Goal: Information Seeking & Learning: Learn about a topic

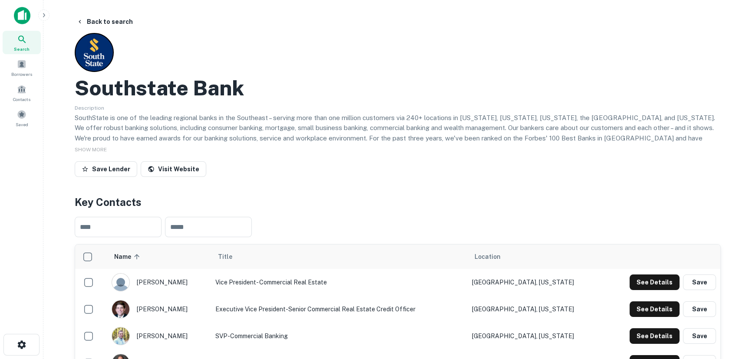
click at [34, 49] on div "Search" at bounding box center [22, 42] width 38 height 23
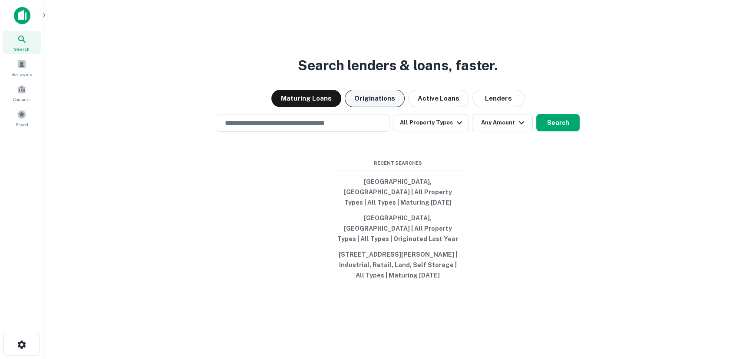
click at [386, 107] on button "Originations" at bounding box center [375, 98] width 60 height 17
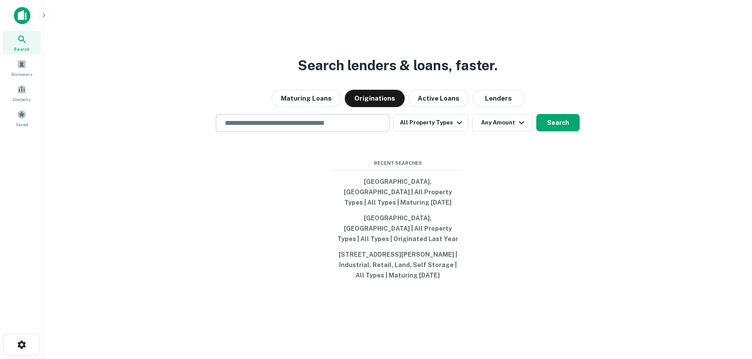
click at [362, 128] on input "text" at bounding box center [303, 123] width 166 height 10
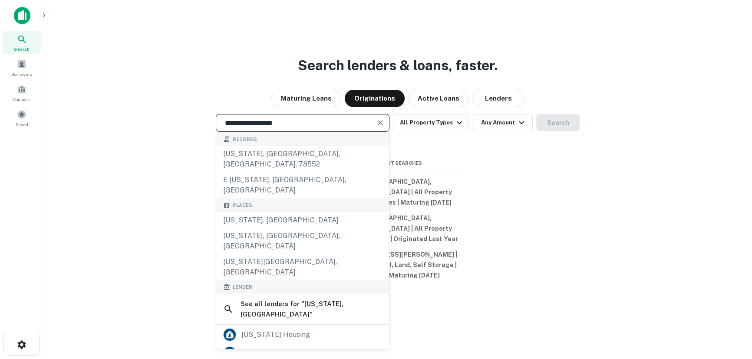
drag, startPoint x: 333, startPoint y: 142, endPoint x: 148, endPoint y: 133, distance: 185.5
click at [148, 132] on div "**********" at bounding box center [397, 123] width 694 height 18
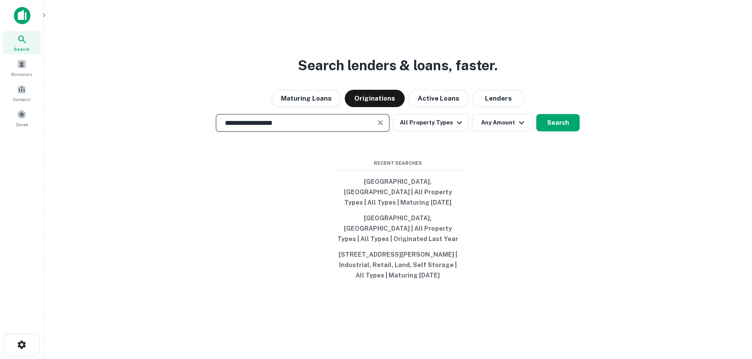
click at [234, 128] on input "**********" at bounding box center [296, 123] width 153 height 10
type input "**********"
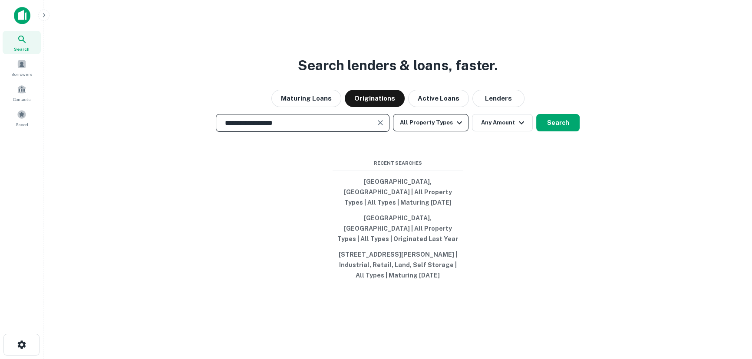
click at [454, 128] on icon "button" at bounding box center [459, 123] width 10 height 10
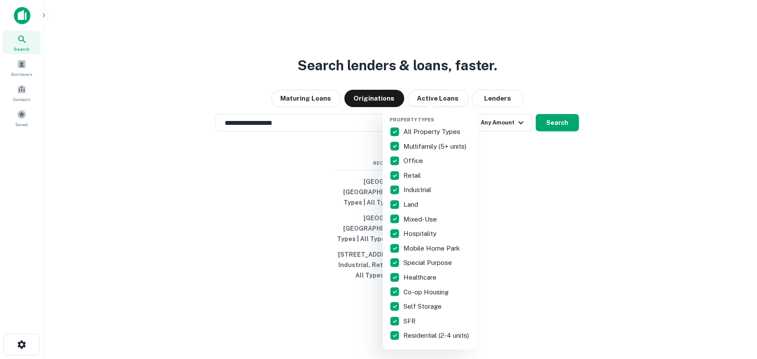
click at [447, 135] on p "All Property Types" at bounding box center [433, 132] width 59 height 10
click at [444, 147] on p "Multifamily (5+ units)" at bounding box center [436, 147] width 65 height 10
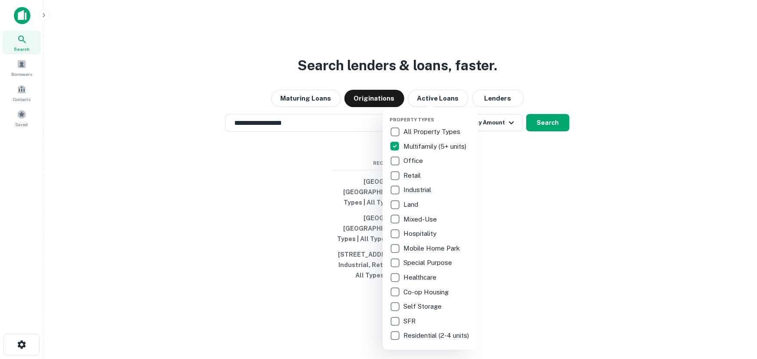
click at [504, 158] on div at bounding box center [378, 179] width 757 height 359
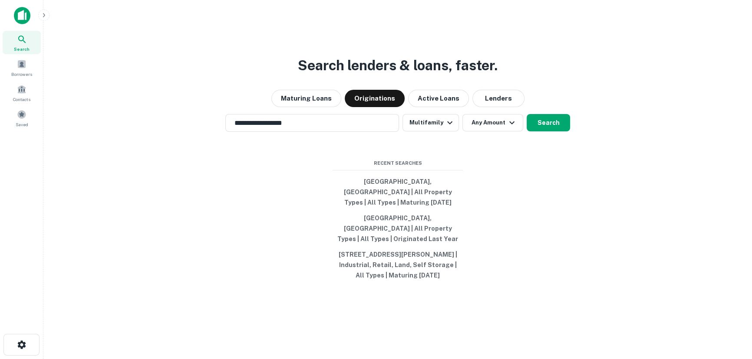
click at [494, 132] on button "Any Amount" at bounding box center [492, 122] width 61 height 17
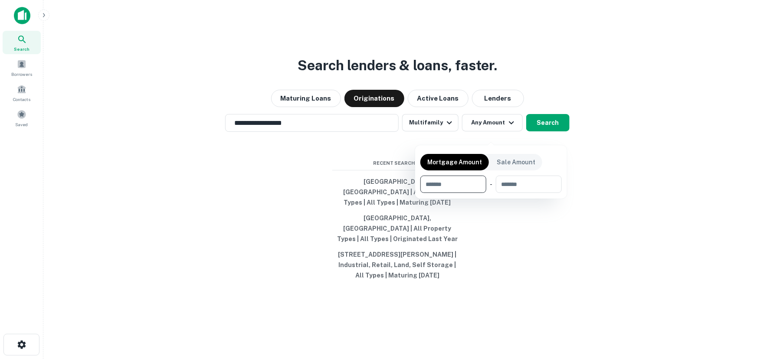
click at [438, 186] on input "number" at bounding box center [451, 184] width 60 height 17
type input "******"
click at [547, 132] on div at bounding box center [378, 179] width 757 height 359
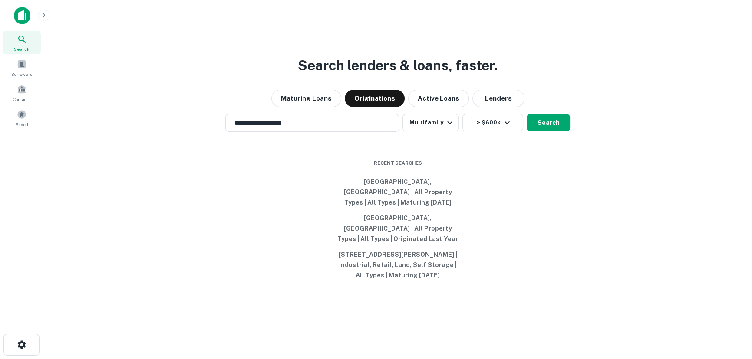
click at [547, 132] on button "Search" at bounding box center [548, 122] width 43 height 17
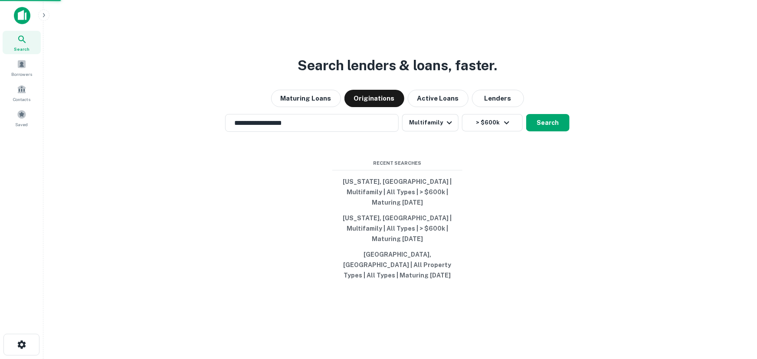
click at [403, 207] on div "Massachusetts, USA" at bounding box center [379, 204] width 336 height 16
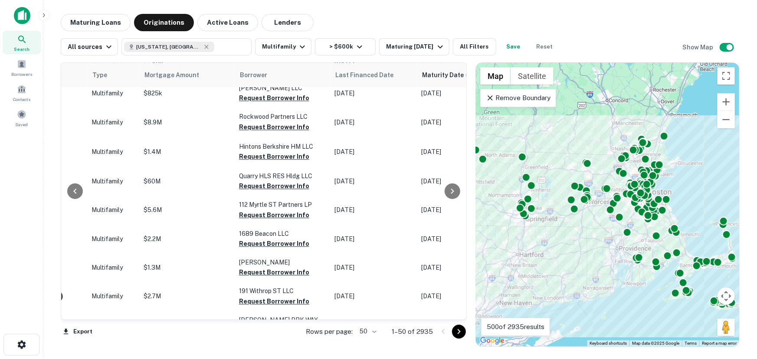
scroll to position [1144, 351]
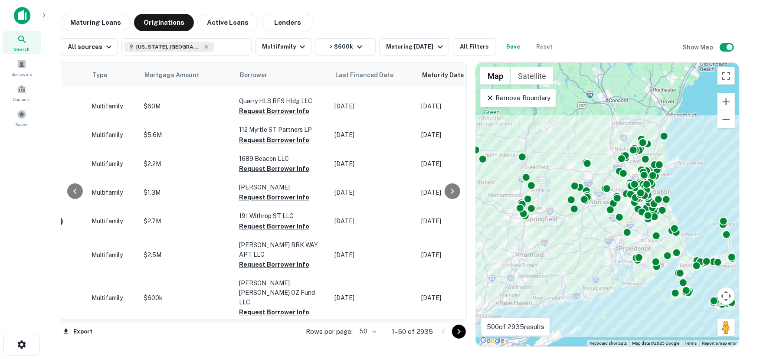
click at [412, 331] on p "1–50 of 2935" at bounding box center [412, 332] width 41 height 10
click at [375, 332] on body "Search Borrowers Contacts Saved Maturing Loans Originations Active Loans Lender…" at bounding box center [378, 179] width 757 height 359
click at [374, 340] on li "100" at bounding box center [368, 341] width 25 height 16
click at [460, 329] on icon "Go to next page" at bounding box center [459, 332] width 10 height 10
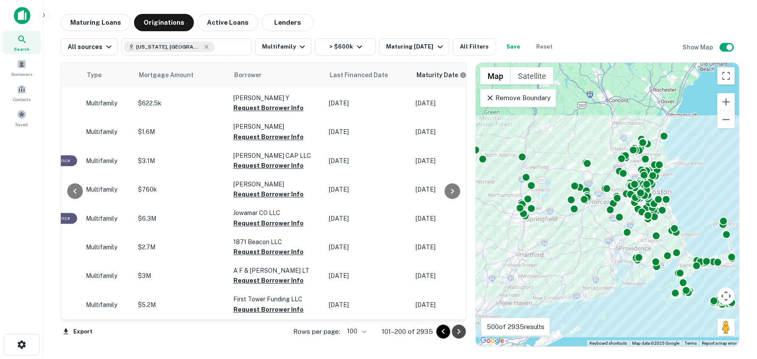
click at [460, 334] on icon "Go to next page" at bounding box center [459, 332] width 10 height 10
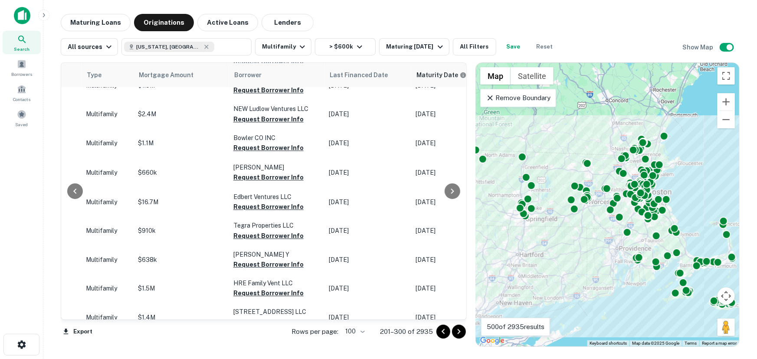
click at [463, 333] on icon "Go to next page" at bounding box center [459, 332] width 10 height 10
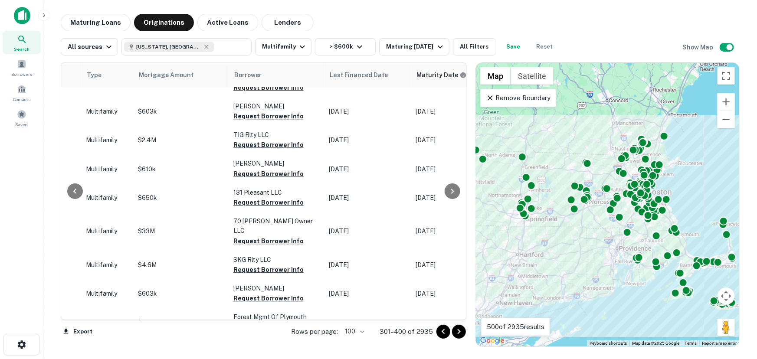
click at [455, 333] on icon "Go to next page" at bounding box center [459, 332] width 10 height 10
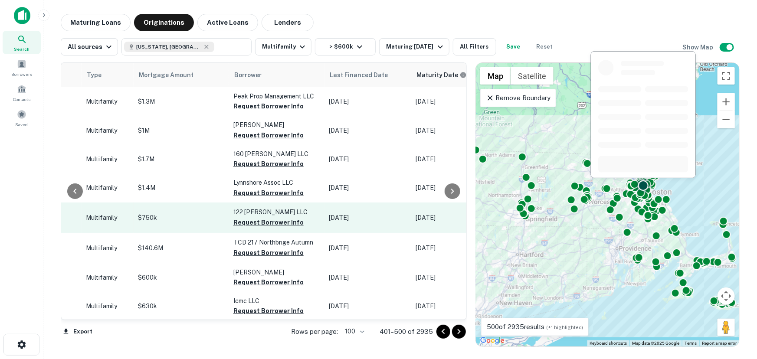
scroll to position [39, 351]
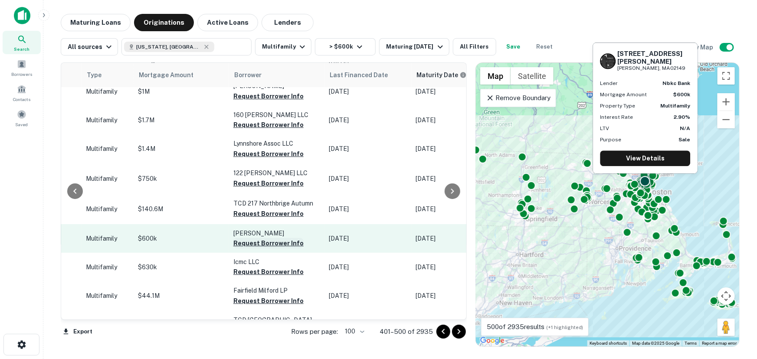
click at [269, 244] on button "Request Borrower Info" at bounding box center [269, 243] width 70 height 10
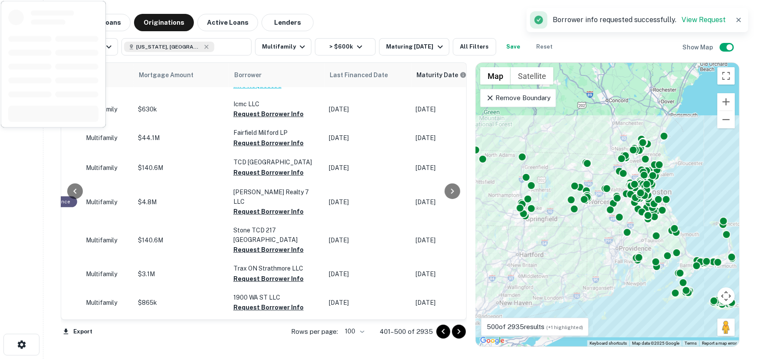
scroll to position [276, 351]
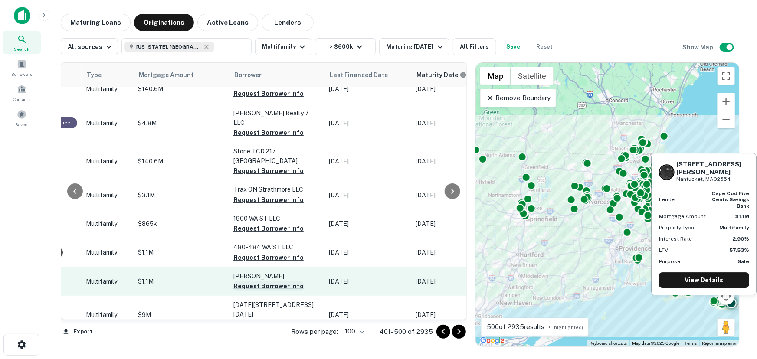
click at [272, 281] on button "Request Borrower Info" at bounding box center [269, 286] width 70 height 10
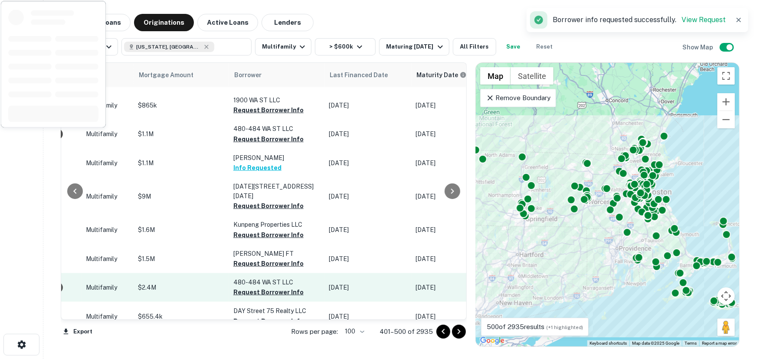
scroll to position [473, 351]
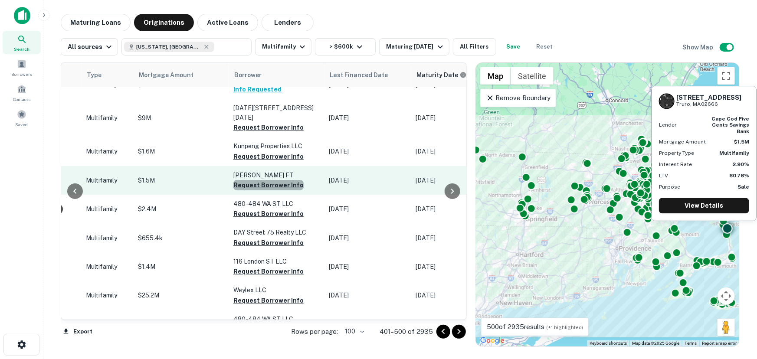
click at [274, 180] on button "Request Borrower Info" at bounding box center [269, 185] width 70 height 10
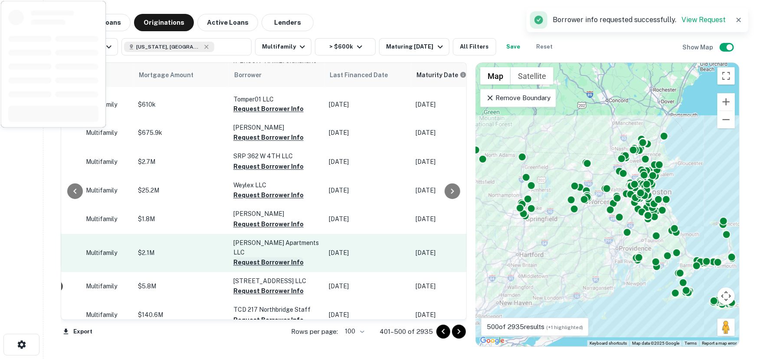
scroll to position [907, 351]
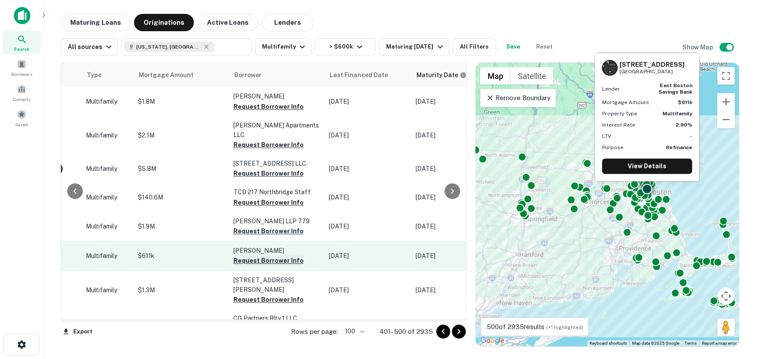
click at [282, 256] on button "Request Borrower Info" at bounding box center [269, 261] width 70 height 10
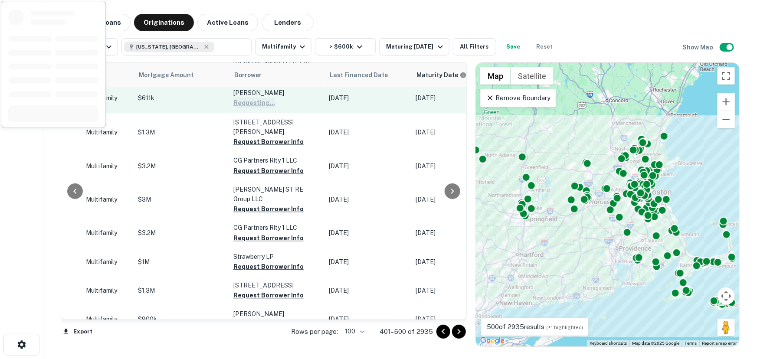
scroll to position [1144, 351]
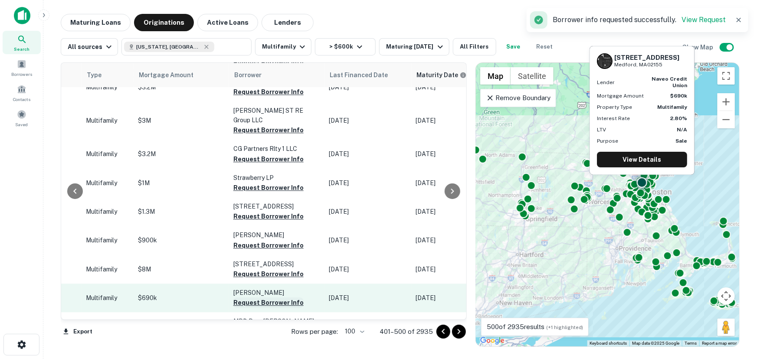
click at [281, 298] on button "Request Borrower Info" at bounding box center [269, 303] width 70 height 10
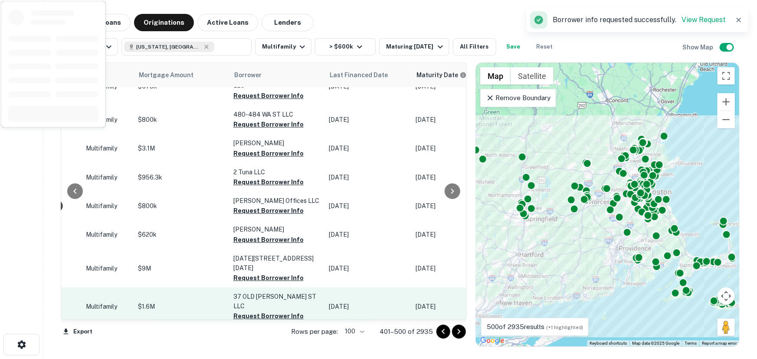
scroll to position [1539, 351]
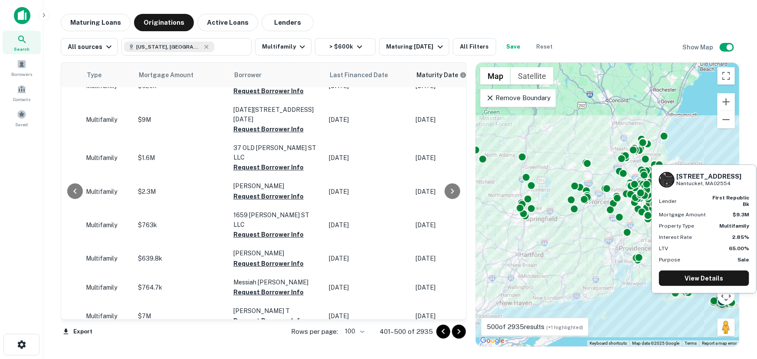
click at [258, 345] on button "Request Borrower Info" at bounding box center [269, 350] width 70 height 10
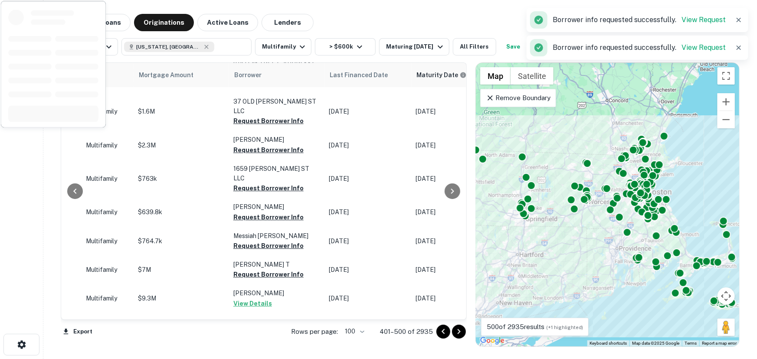
scroll to position [1618, 351]
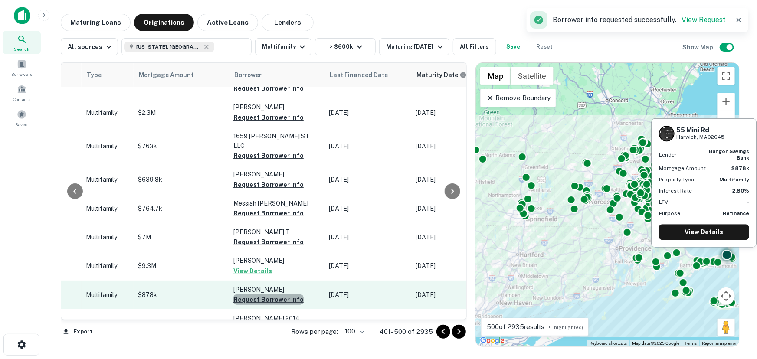
click at [265, 295] on button "Request Borrower Info" at bounding box center [269, 300] width 70 height 10
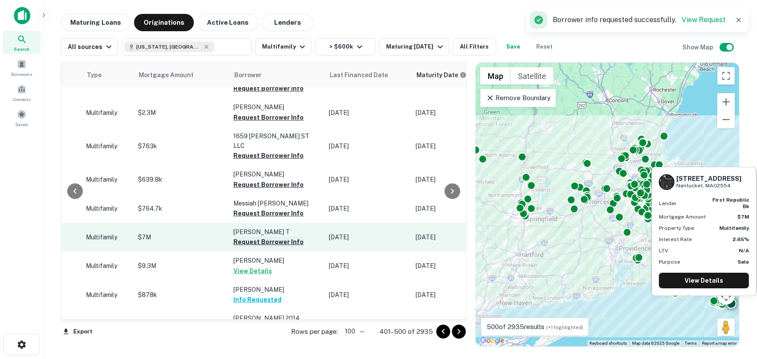
click at [256, 237] on button "Request Borrower Info" at bounding box center [269, 242] width 70 height 10
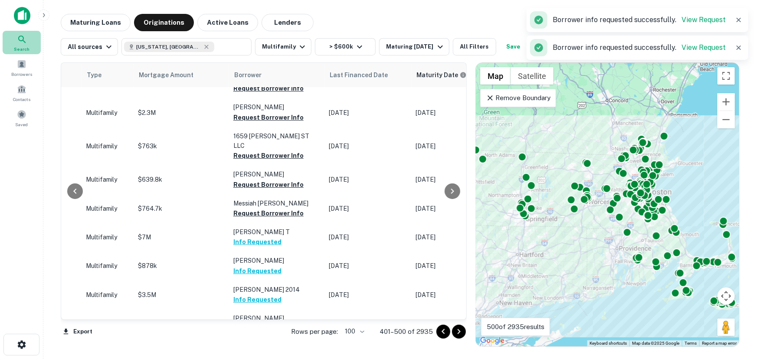
click at [32, 44] on div "Search" at bounding box center [22, 42] width 38 height 23
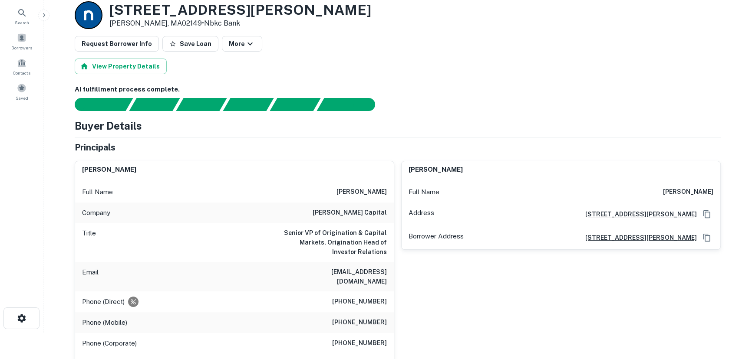
scroll to position [39, 0]
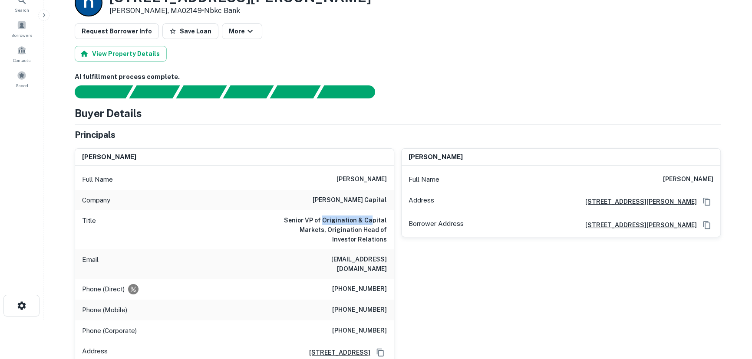
drag, startPoint x: 326, startPoint y: 220, endPoint x: 377, endPoint y: 221, distance: 51.2
click at [376, 221] on h6 "Senior VP of Origination & Capital Markets, Origination Head of Investor Relati…" at bounding box center [335, 230] width 104 height 29
click at [386, 232] on h6 "Senior VP of Origination & Capital Markets, Origination Head of Investor Relati…" at bounding box center [335, 230] width 104 height 29
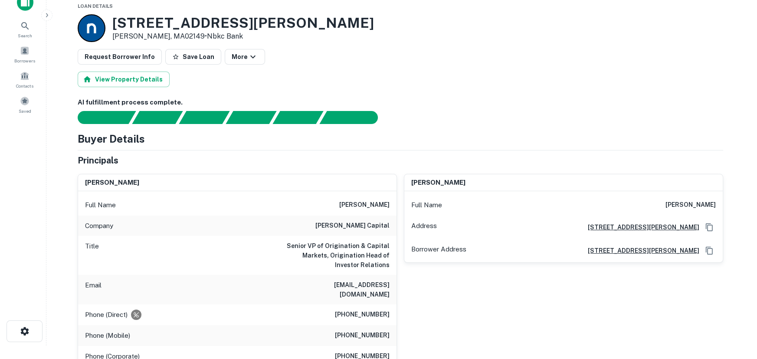
scroll to position [0, 0]
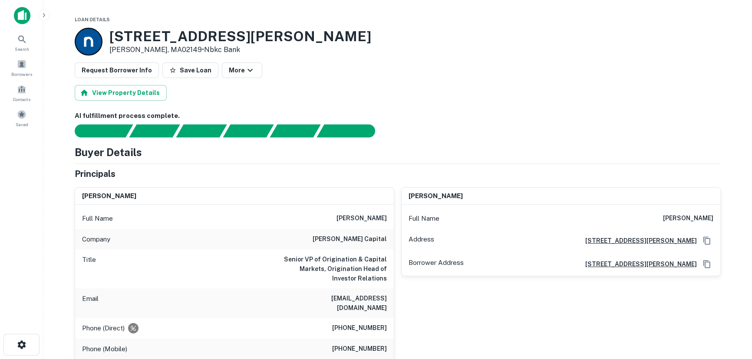
click at [18, 20] on img at bounding box center [22, 15] width 16 height 17
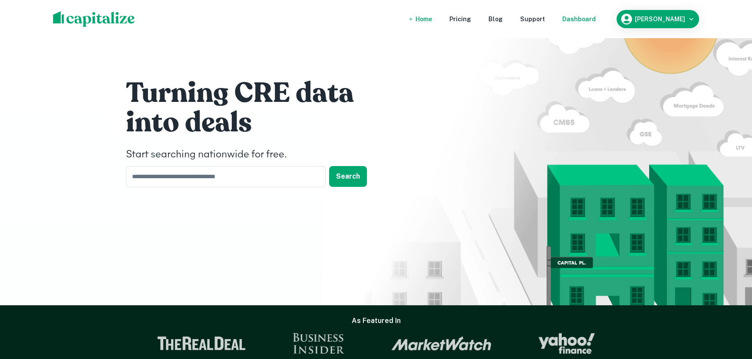
click at [596, 20] on div "Dashboard" at bounding box center [578, 19] width 33 height 10
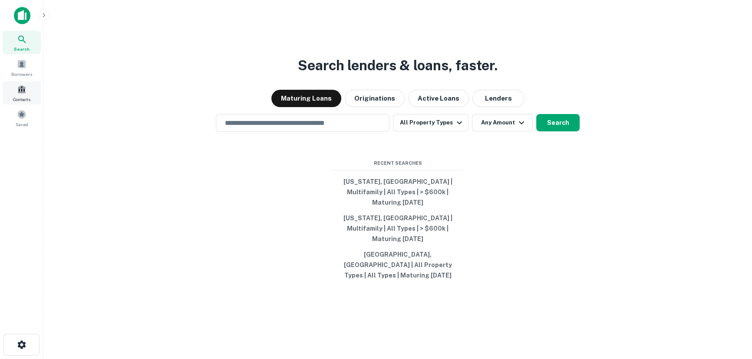
click at [28, 93] on div "Contacts" at bounding box center [22, 92] width 38 height 23
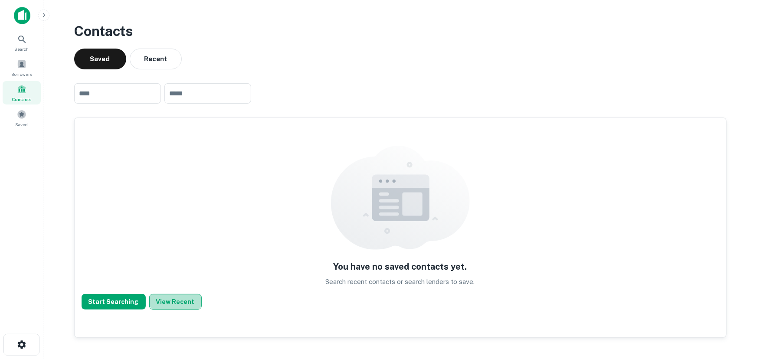
click at [179, 304] on button "View Recent" at bounding box center [175, 302] width 53 height 16
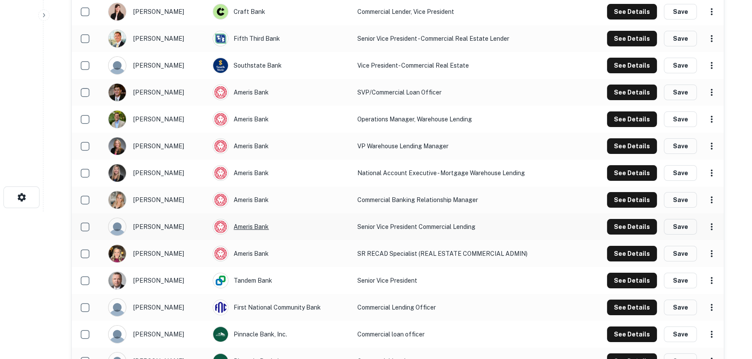
scroll to position [197, 0]
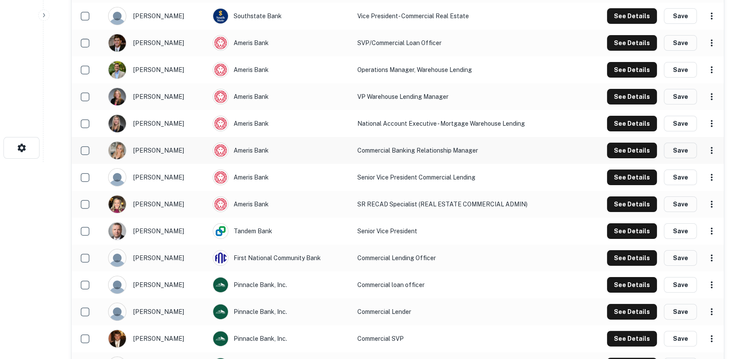
click at [142, 149] on div "mindi crawford" at bounding box center [156, 151] width 96 height 18
click at [123, 149] on img "scrollable content" at bounding box center [117, 150] width 17 height 17
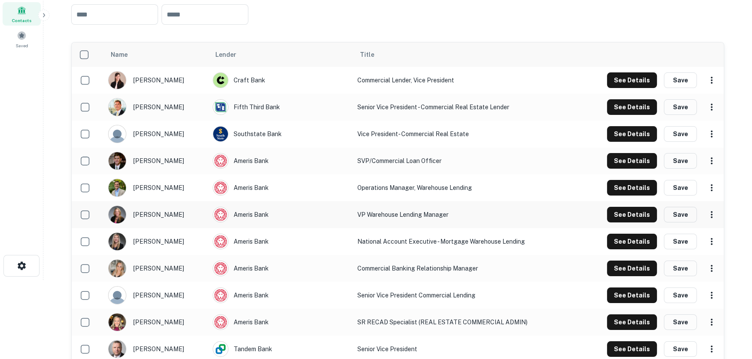
scroll to position [0, 0]
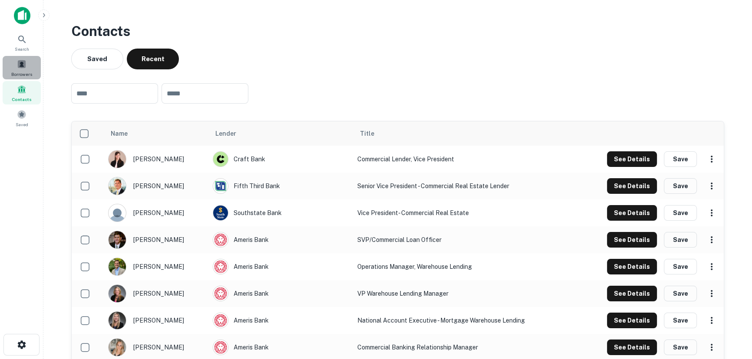
click at [27, 67] on div "Borrowers" at bounding box center [22, 67] width 38 height 23
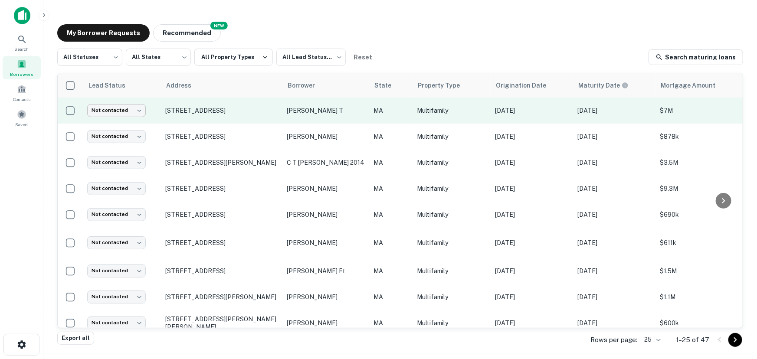
click at [130, 114] on body "Search Borrowers Contacts Saved My Borrower Requests NEW Recommended All Status…" at bounding box center [378, 179] width 757 height 359
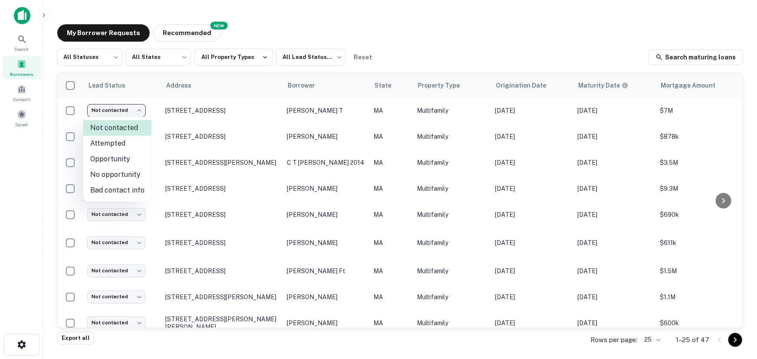
click at [270, 230] on div at bounding box center [378, 179] width 757 height 359
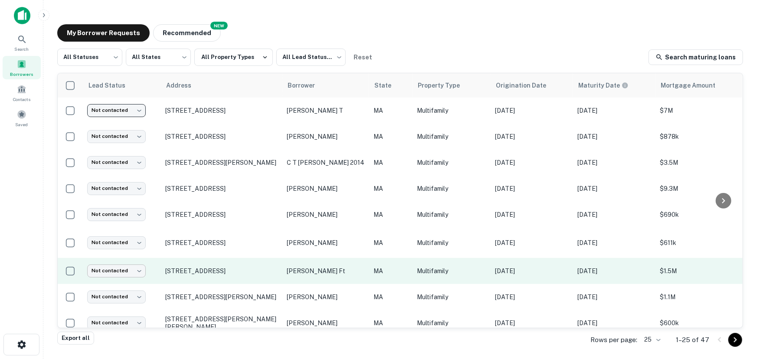
click at [141, 272] on body "Search Borrowers Contacts Saved My Borrower Requests NEW Recommended All Status…" at bounding box center [378, 179] width 757 height 359
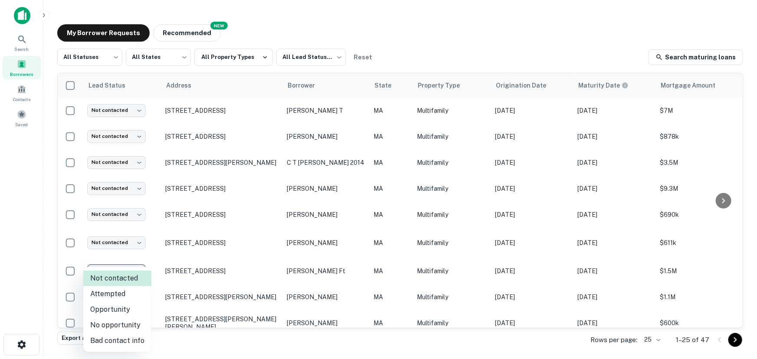
click at [335, 233] on div at bounding box center [378, 179] width 757 height 359
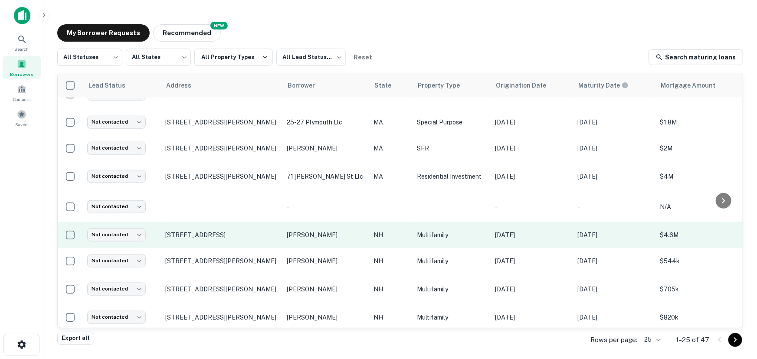
scroll to position [448, 0]
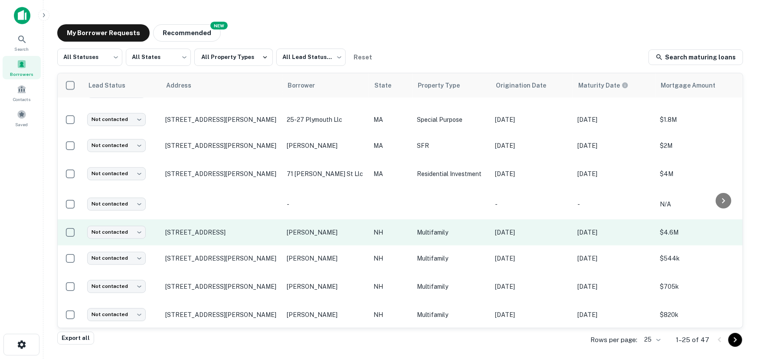
click at [323, 230] on p "begor mark w" at bounding box center [326, 233] width 78 height 10
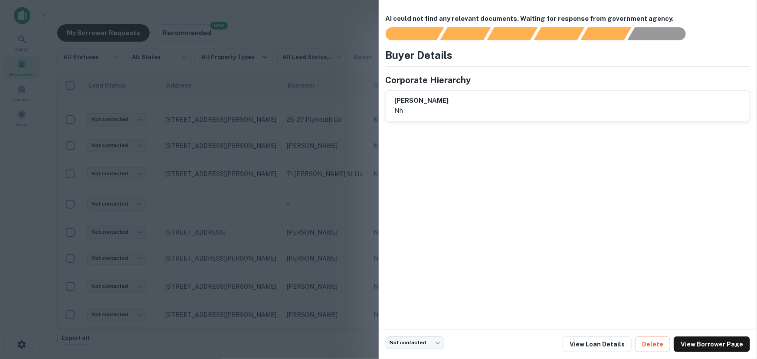
click at [291, 251] on div at bounding box center [378, 179] width 757 height 359
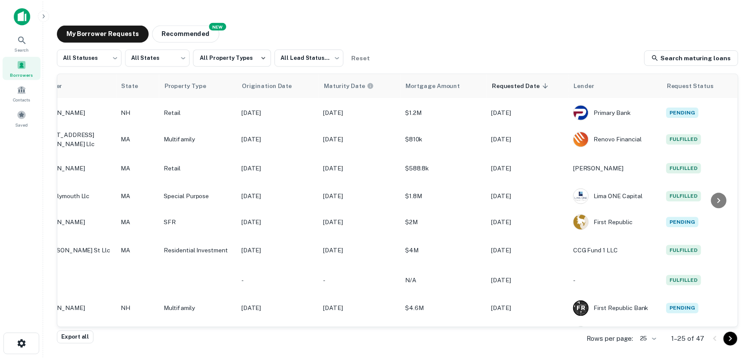
scroll to position [369, 0]
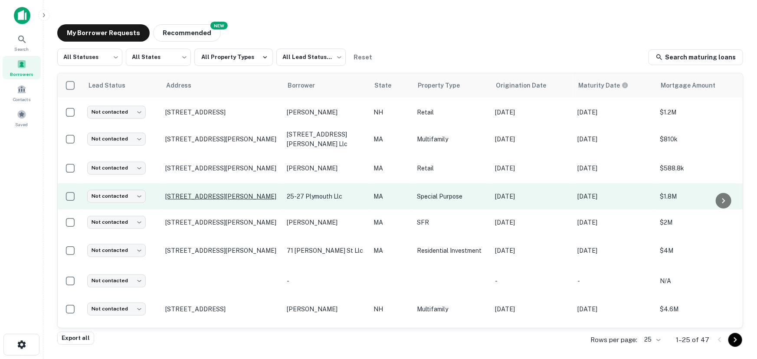
drag, startPoint x: 242, startPoint y: 195, endPoint x: 260, endPoint y: 194, distance: 18.2
click at [244, 195] on p "25 Plymouth St Lowell, MA01854" at bounding box center [221, 197] width 113 height 8
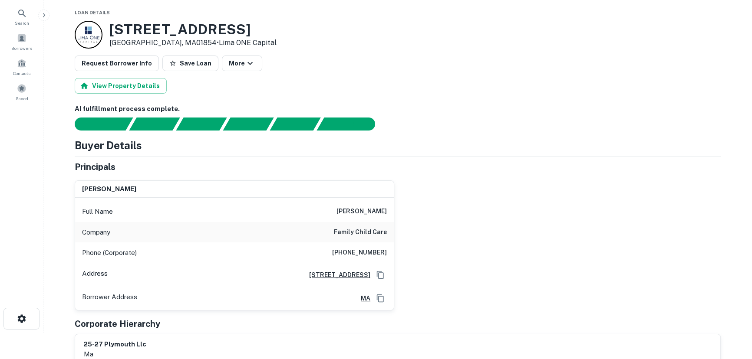
scroll to position [39, 0]
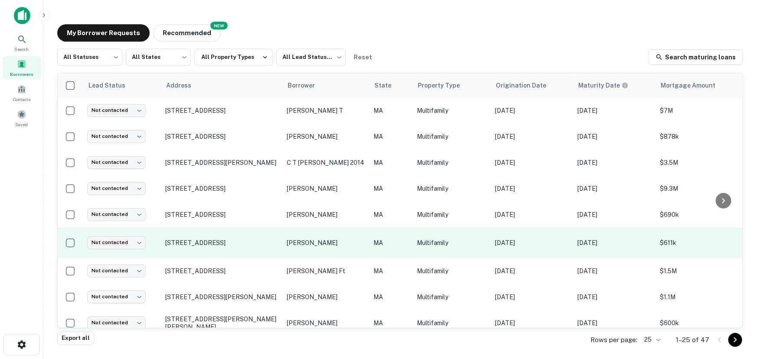
click at [319, 244] on p "houlihan james" at bounding box center [326, 243] width 78 height 10
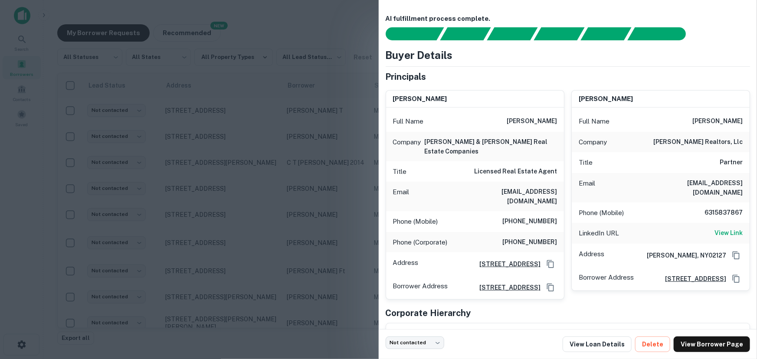
click at [334, 218] on div at bounding box center [378, 179] width 757 height 359
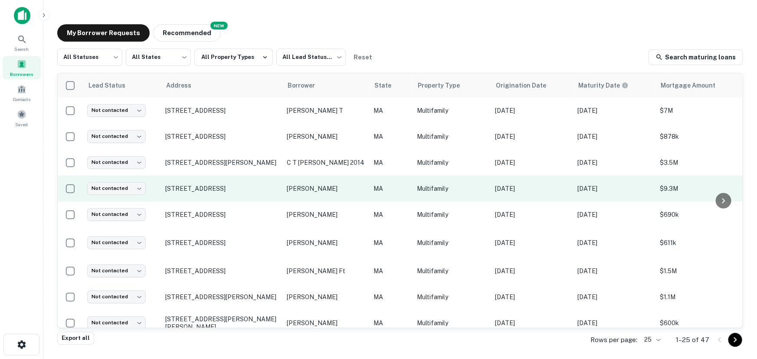
click at [325, 188] on p "pascucci michael" at bounding box center [326, 189] width 78 height 10
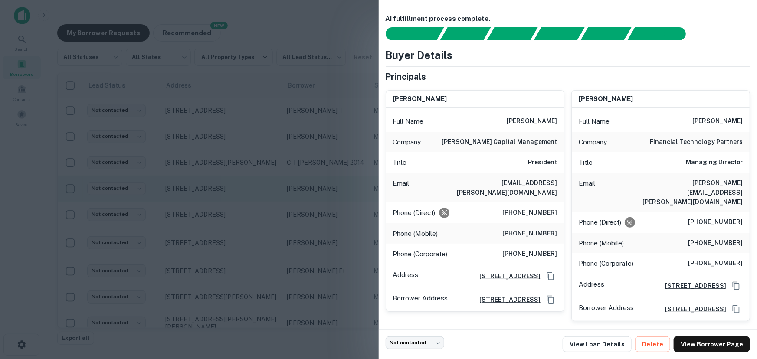
click at [325, 188] on div at bounding box center [378, 179] width 757 height 359
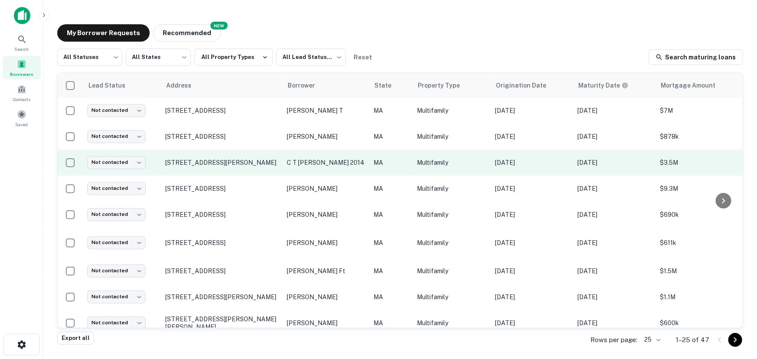
click at [332, 167] on p "c t ravichandran ret 2014" at bounding box center [326, 163] width 78 height 10
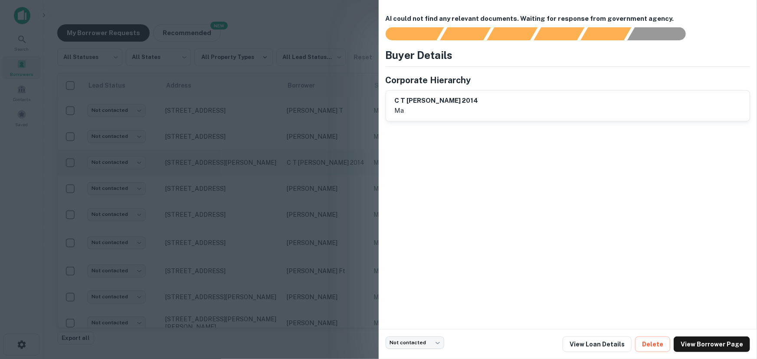
click at [332, 167] on div at bounding box center [378, 179] width 757 height 359
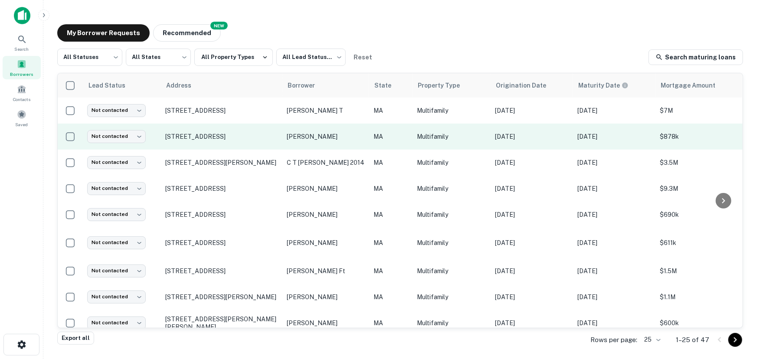
click at [330, 139] on p "andreoli james a" at bounding box center [326, 137] width 78 height 10
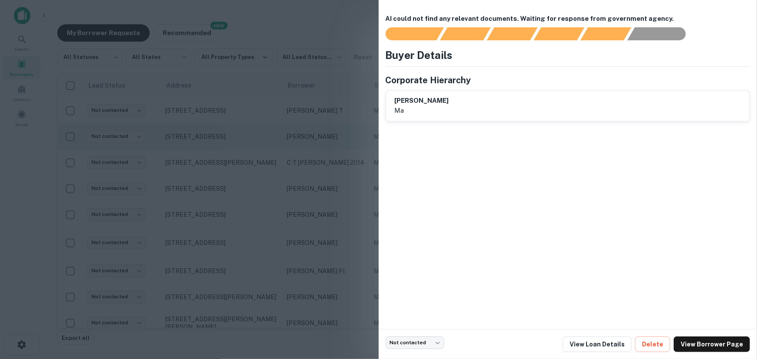
click at [330, 139] on div at bounding box center [378, 179] width 757 height 359
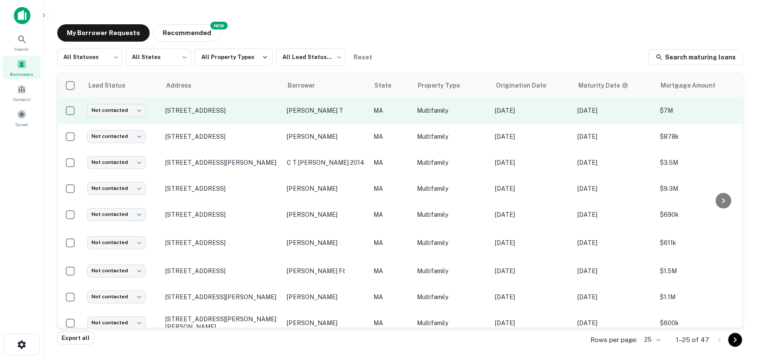
click at [314, 112] on p "lilli gullen t" at bounding box center [326, 111] width 78 height 10
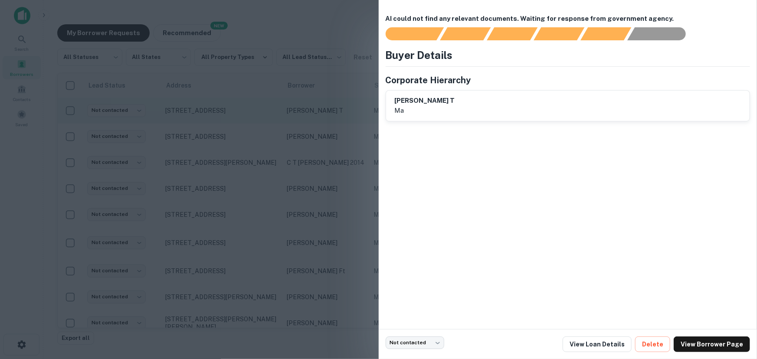
click at [314, 112] on div at bounding box center [378, 179] width 757 height 359
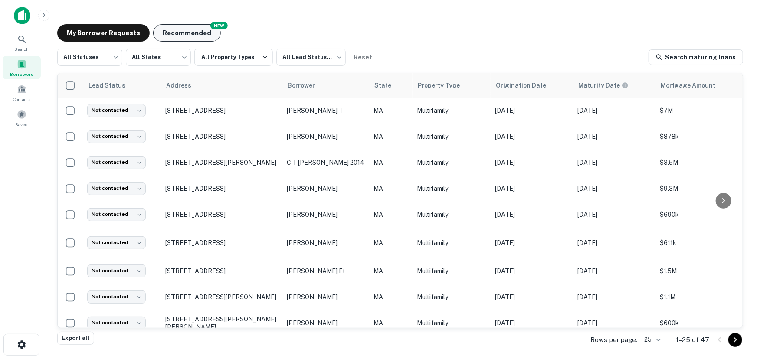
click at [179, 41] on div "My Borrower Requests NEW Recommended All Statuses *** ​ All States *** ​ All Pr…" at bounding box center [400, 178] width 700 height 323
click at [179, 39] on button "Recommended" at bounding box center [187, 32] width 68 height 17
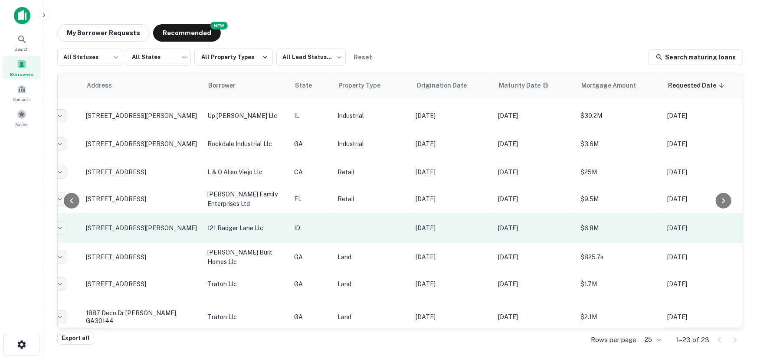
scroll to position [0, 79]
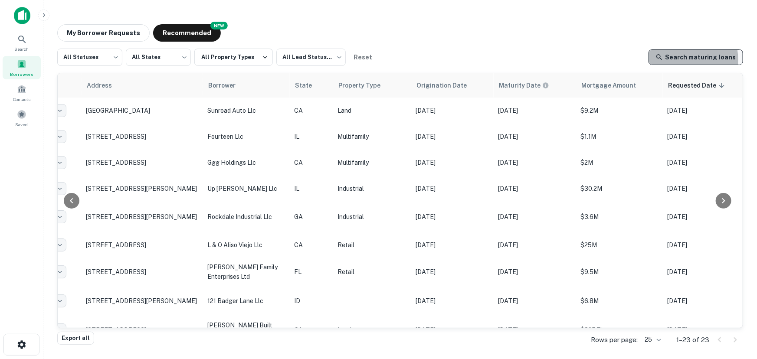
click at [685, 59] on link "Search maturing loans" at bounding box center [696, 57] width 95 height 16
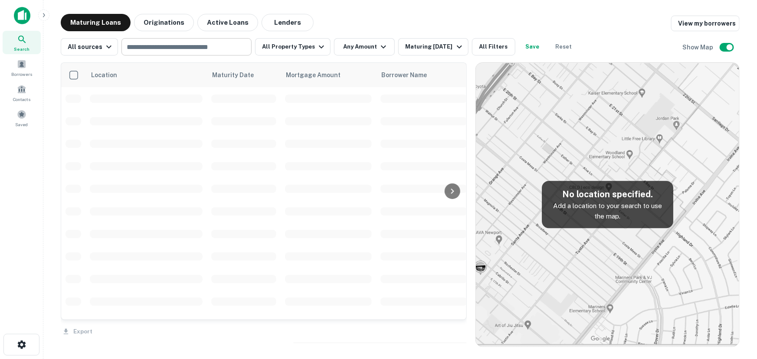
click at [201, 47] on input "text" at bounding box center [186, 47] width 124 height 12
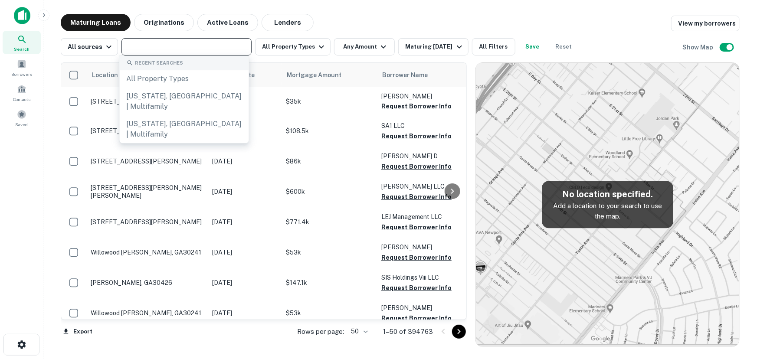
click at [169, 44] on input "text" at bounding box center [186, 47] width 124 height 12
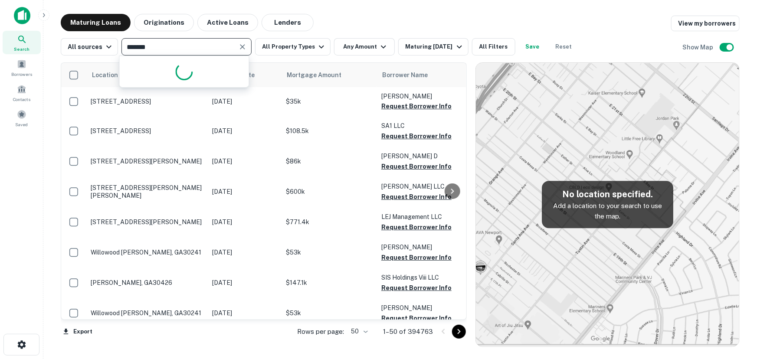
type input "********"
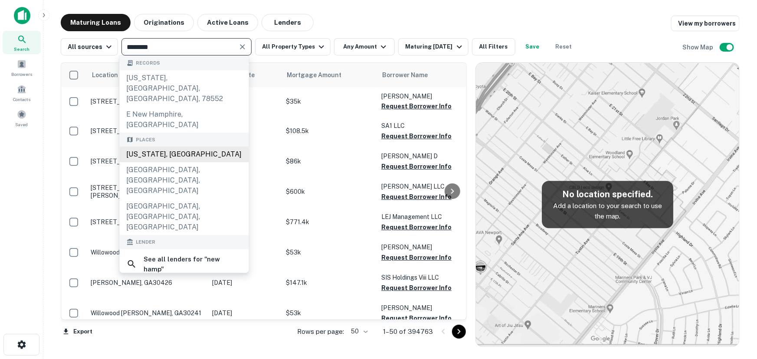
click at [145, 147] on div "New Hampshire, USA" at bounding box center [184, 155] width 129 height 16
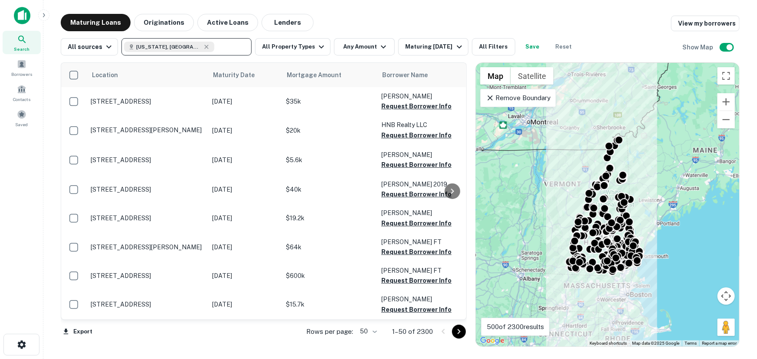
type input "**********"
click at [286, 43] on button "All Property Types" at bounding box center [293, 46] width 76 height 17
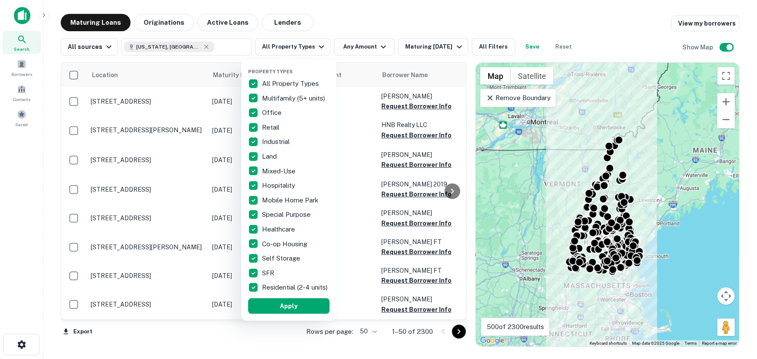
click at [316, 79] on p "All Property Types" at bounding box center [291, 84] width 59 height 10
click at [313, 98] on p "Multifamily (5+ units)" at bounding box center [294, 98] width 65 height 10
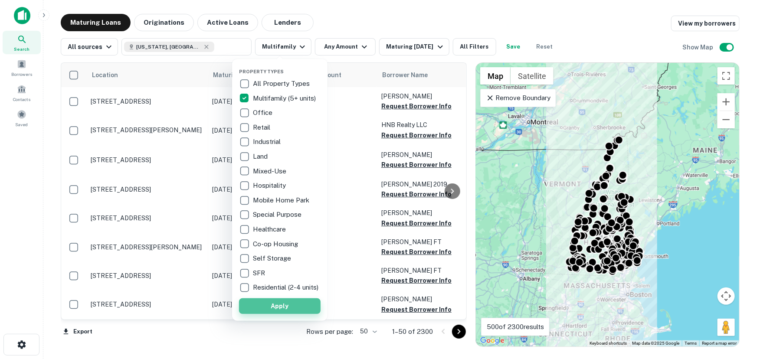
click at [296, 313] on button "Apply" at bounding box center [280, 307] width 82 height 16
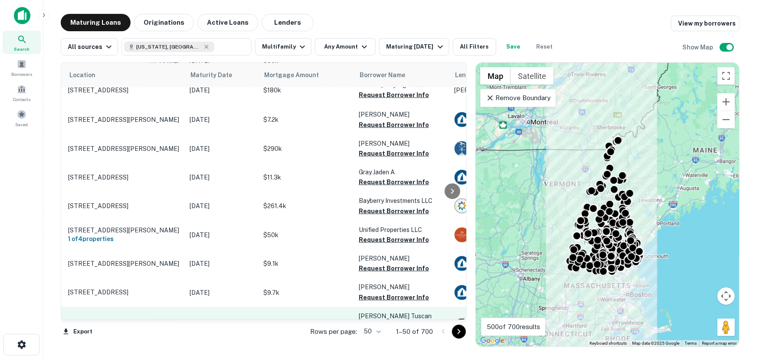
scroll to position [473, 23]
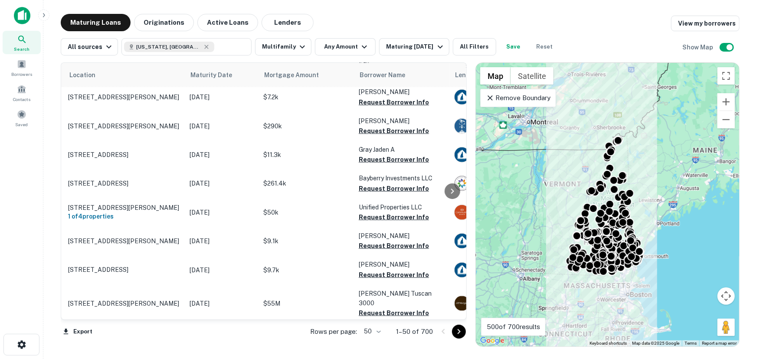
click at [374, 332] on body "Search Borrowers Contacts Saved Maturing Loans Originations Active Loans Lender…" at bounding box center [378, 179] width 757 height 359
click at [381, 344] on li "100" at bounding box center [373, 341] width 25 height 16
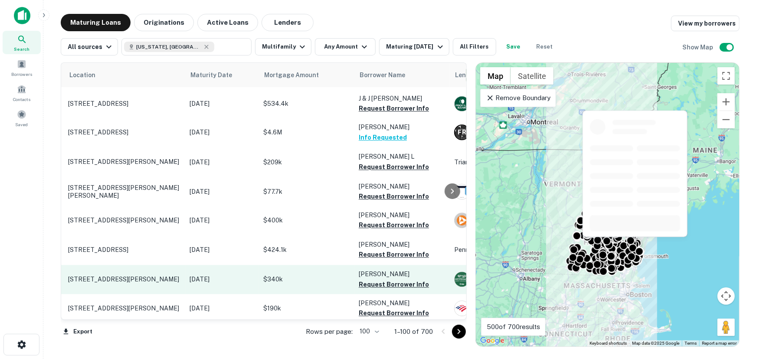
scroll to position [2696, 23]
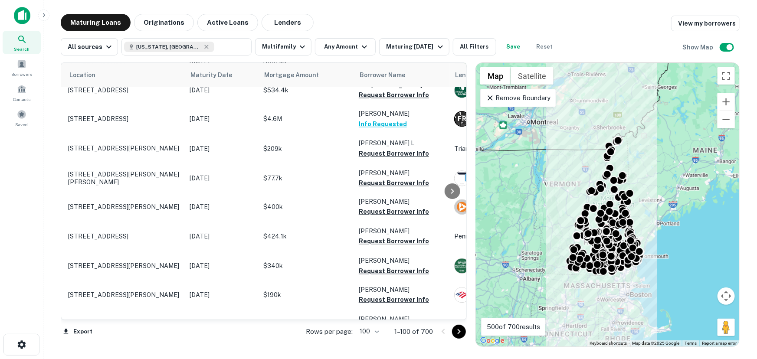
click at [455, 330] on icon "Go to next page" at bounding box center [459, 332] width 10 height 10
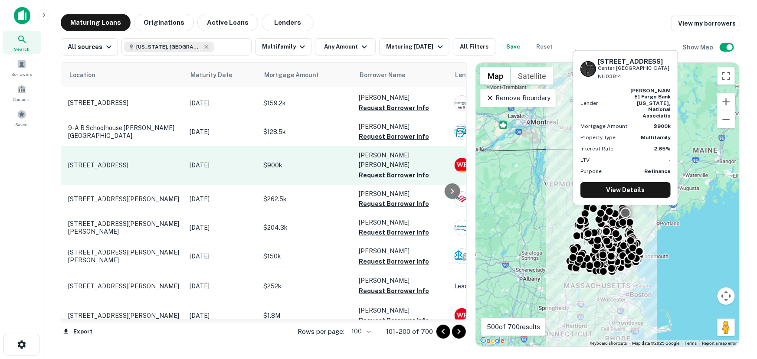
scroll to position [39, 23]
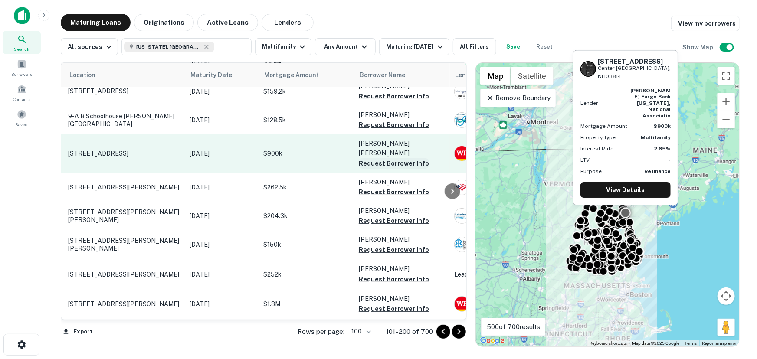
click at [374, 158] on button "Request Borrower Info" at bounding box center [394, 163] width 70 height 10
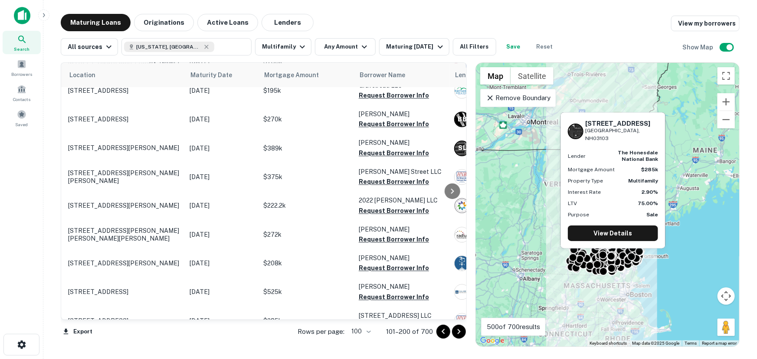
scroll to position [2684, 23]
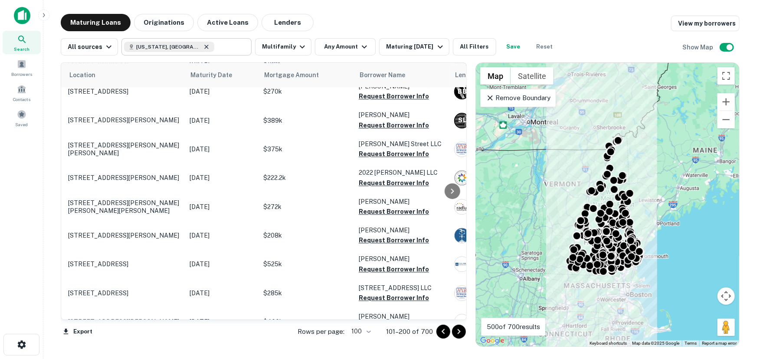
click at [205, 47] on icon at bounding box center [207, 47] width 4 height 4
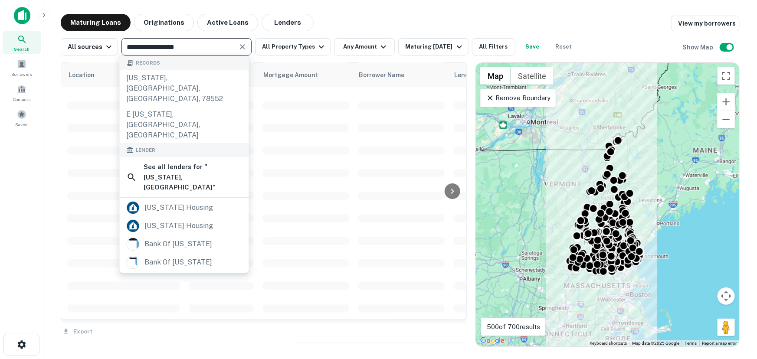
scroll to position [2029, 23]
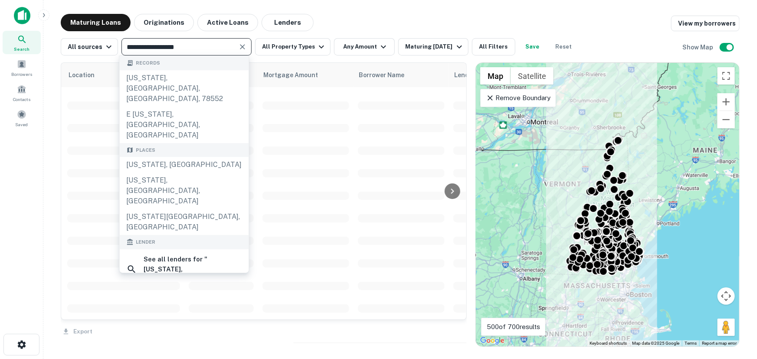
click at [194, 47] on input "**********" at bounding box center [179, 47] width 111 height 12
drag, startPoint x: 194, startPoint y: 47, endPoint x: 188, endPoint y: 47, distance: 5.7
click at [194, 47] on input "**********" at bounding box center [179, 47] width 111 height 12
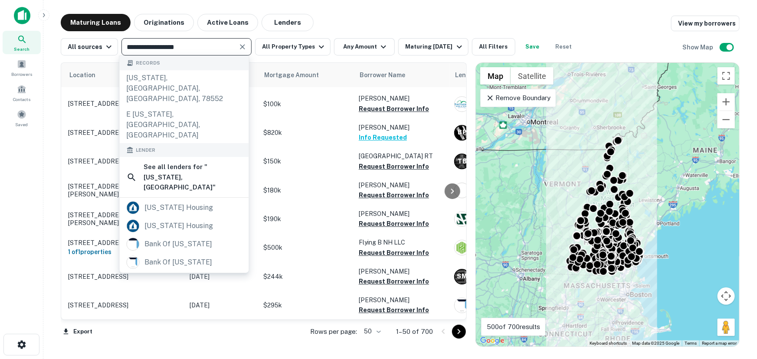
scroll to position [1234, 23]
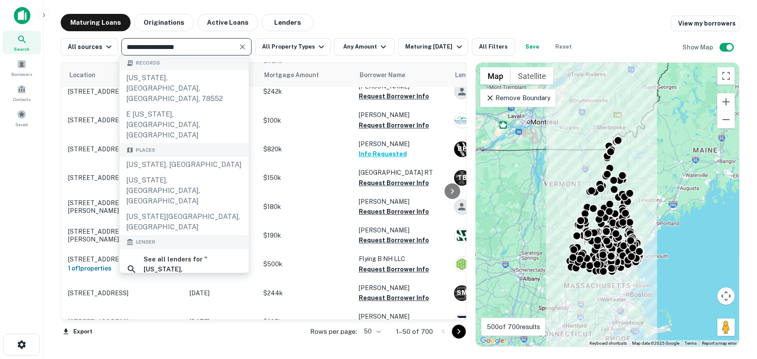
click at [169, 47] on input "**********" at bounding box center [179, 47] width 111 height 12
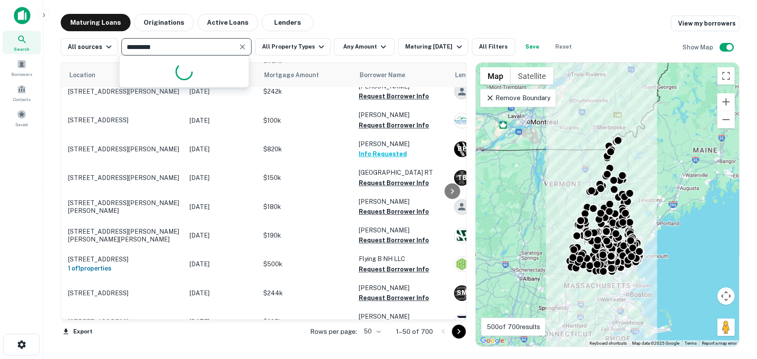
type input "**********"
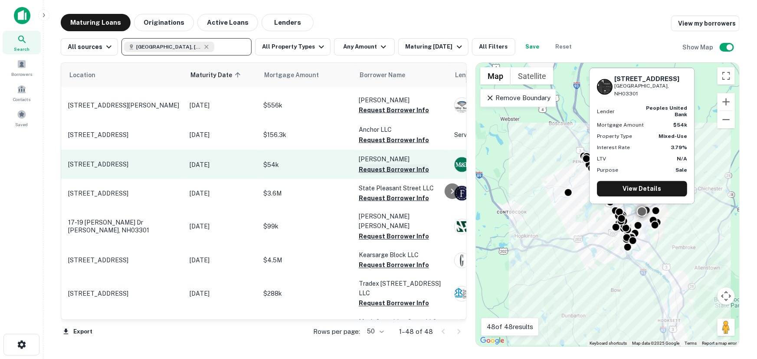
scroll to position [671, 23]
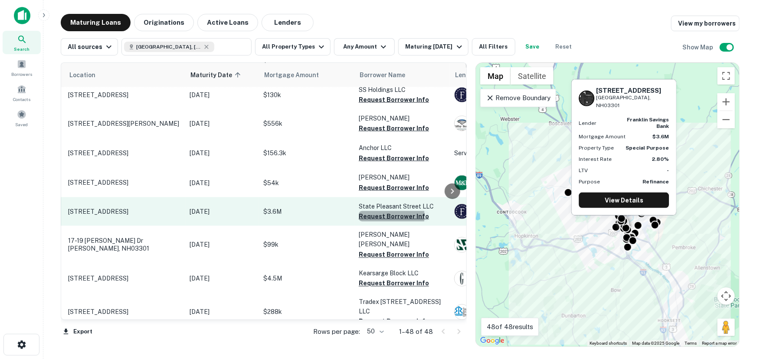
click at [390, 211] on button "Request Borrower Info" at bounding box center [394, 216] width 70 height 10
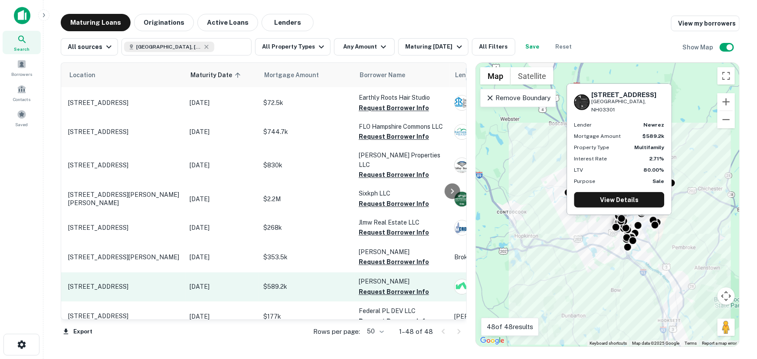
scroll to position [1179, 23]
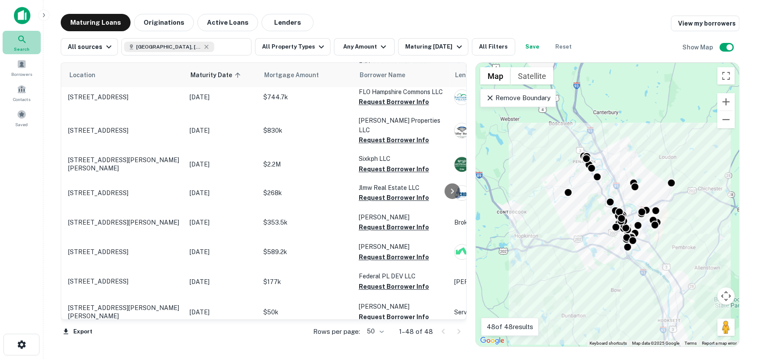
click at [28, 44] on div "Search" at bounding box center [22, 42] width 38 height 23
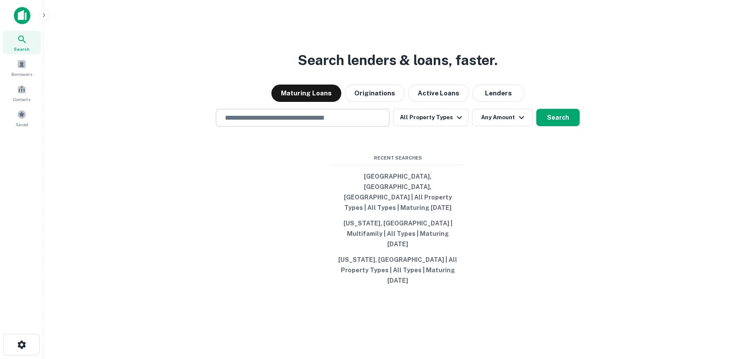
click at [278, 123] on input "text" at bounding box center [303, 118] width 166 height 10
type input "**********"
click at [438, 126] on button "All Property Types" at bounding box center [431, 117] width 76 height 17
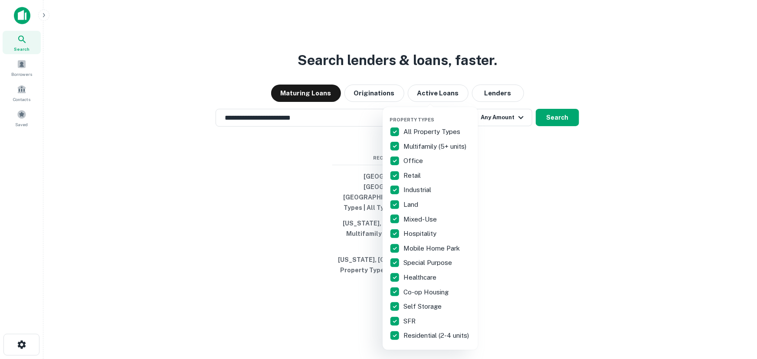
click at [430, 126] on div "All Property Types" at bounding box center [431, 132] width 82 height 15
click at [435, 148] on p "Multifamily (5+ units)" at bounding box center [436, 147] width 65 height 10
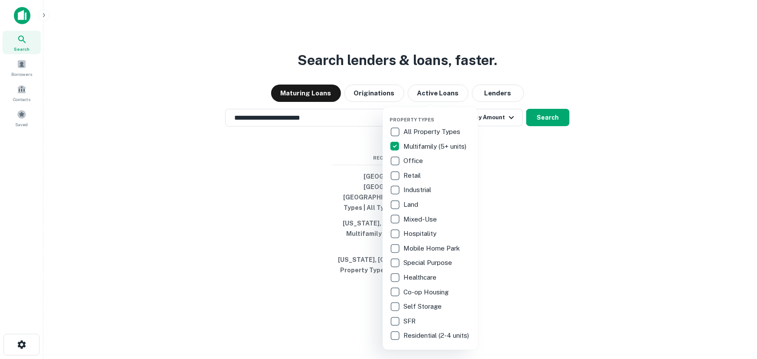
click at [415, 177] on p "Retail" at bounding box center [413, 176] width 19 height 10
click at [425, 217] on p "Mixed-Use" at bounding box center [421, 219] width 35 height 10
click at [504, 152] on div at bounding box center [378, 179] width 757 height 359
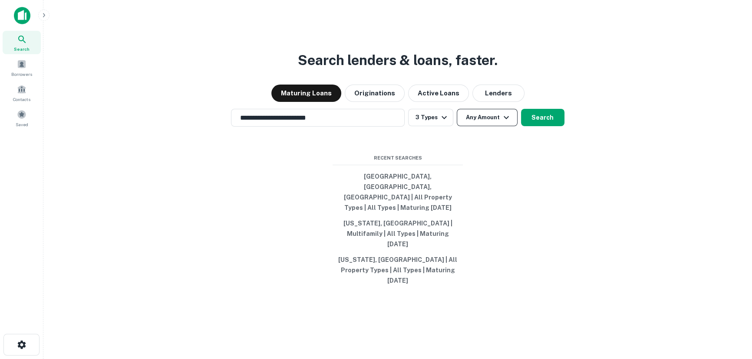
click at [488, 126] on button "Any Amount" at bounding box center [487, 117] width 61 height 17
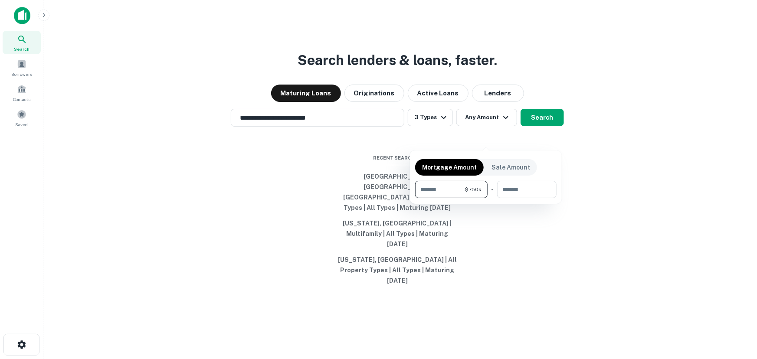
type input "******"
click at [546, 136] on div at bounding box center [378, 179] width 757 height 359
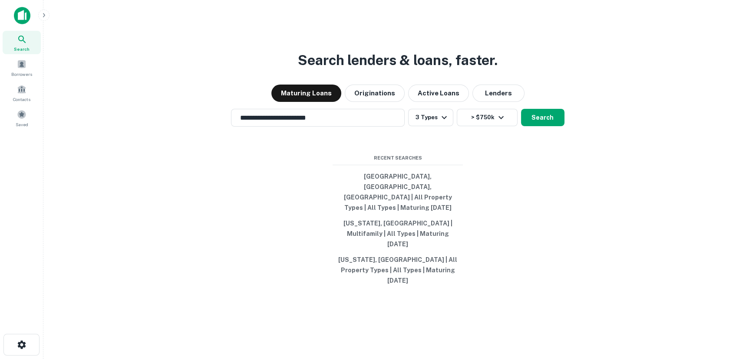
click at [546, 126] on button "Search" at bounding box center [542, 117] width 43 height 17
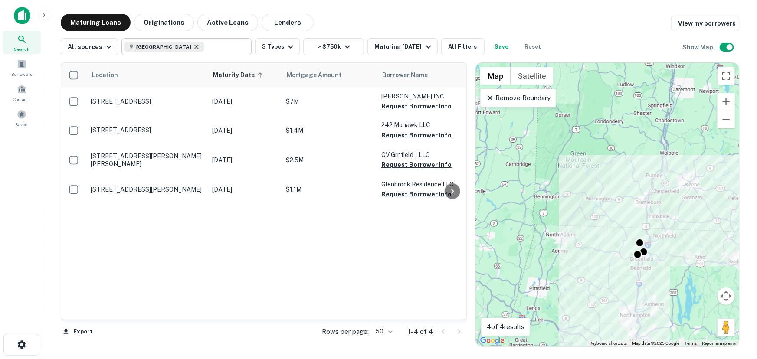
click at [200, 47] on icon at bounding box center [196, 46] width 7 height 7
type input "**********"
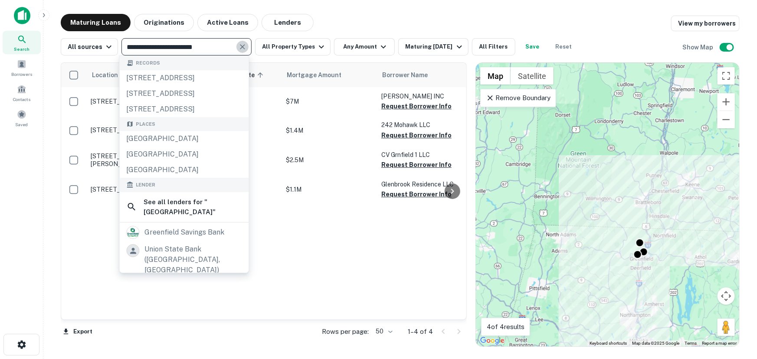
click at [243, 46] on icon "Clear" at bounding box center [242, 47] width 9 height 9
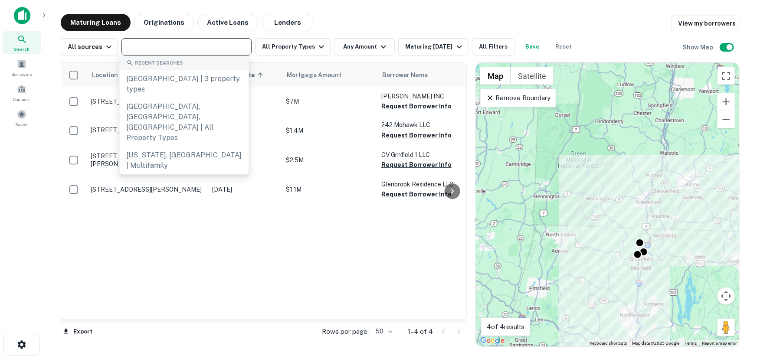
click at [211, 46] on input "text" at bounding box center [186, 47] width 124 height 12
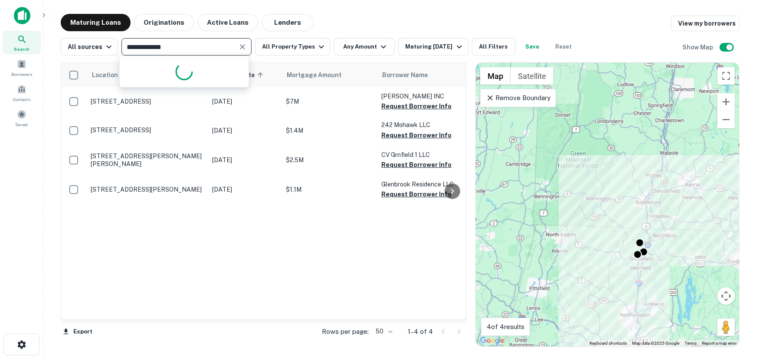
type input "**********"
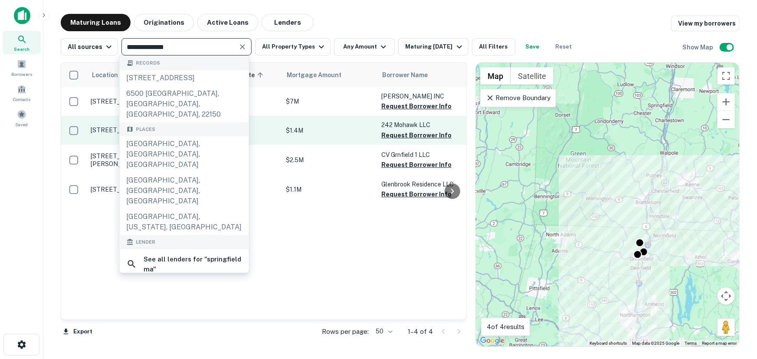
click at [200, 142] on div "[GEOGRAPHIC_DATA], [GEOGRAPHIC_DATA], [GEOGRAPHIC_DATA]" at bounding box center [184, 154] width 129 height 36
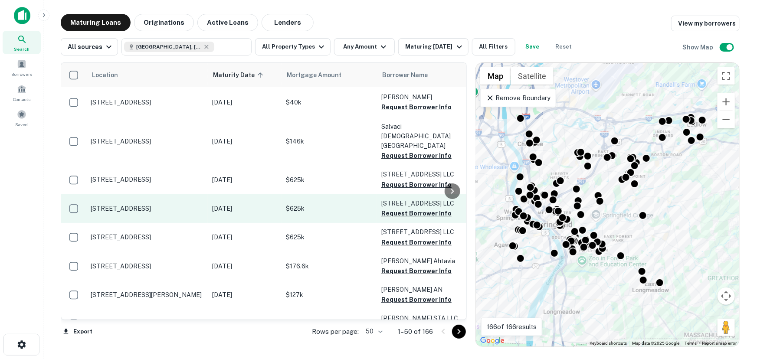
type input "**********"
